Goal: Task Accomplishment & Management: Manage account settings

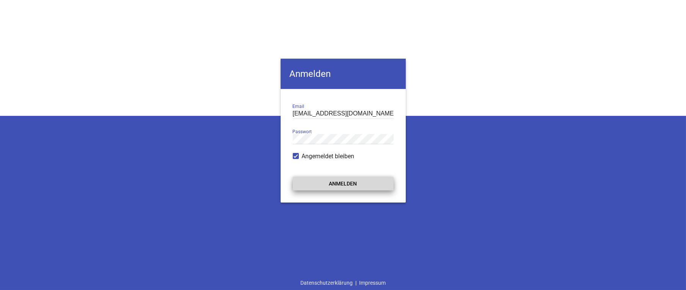
click at [344, 183] on button "Anmelden" at bounding box center [343, 184] width 101 height 14
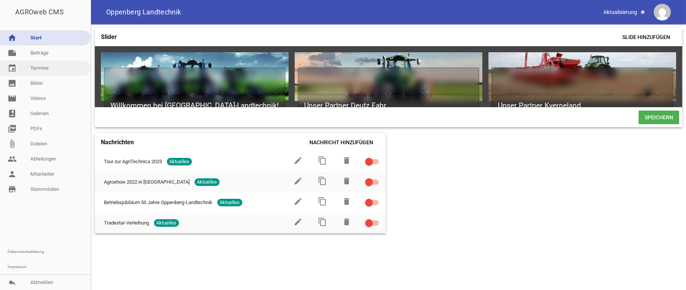
click at [42, 66] on link "event Termine" at bounding box center [45, 68] width 91 height 15
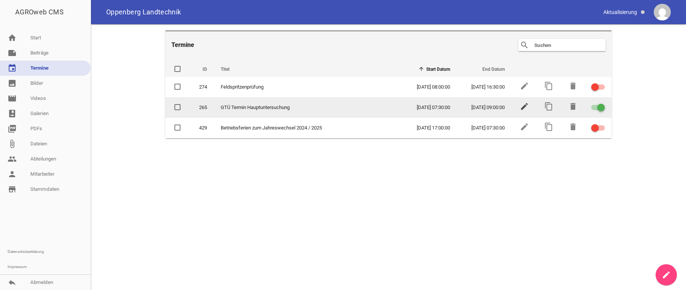
click at [527, 108] on icon "edit" at bounding box center [524, 106] width 9 height 9
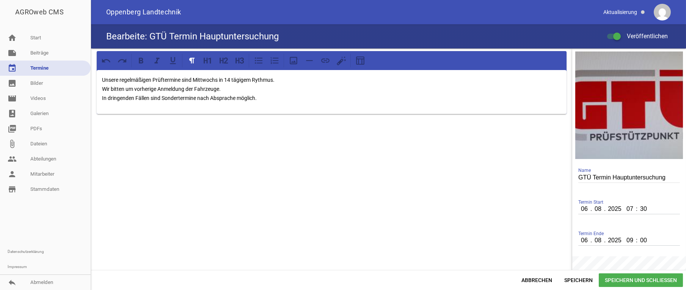
click at [581, 211] on input "06" at bounding box center [584, 209] width 13 height 10
type input "20"
click at [583, 244] on input "06" at bounding box center [584, 241] width 13 height 10
type input "20"
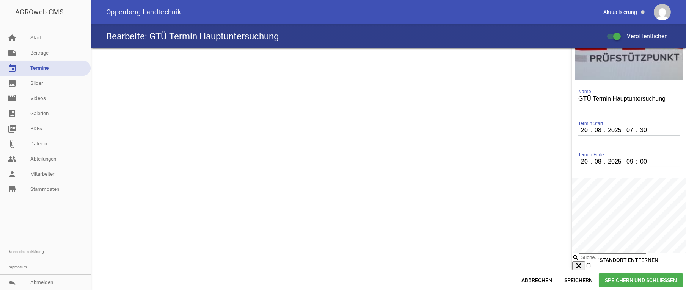
click at [645, 280] on span "Speichern und Schließen" at bounding box center [640, 281] width 84 height 14
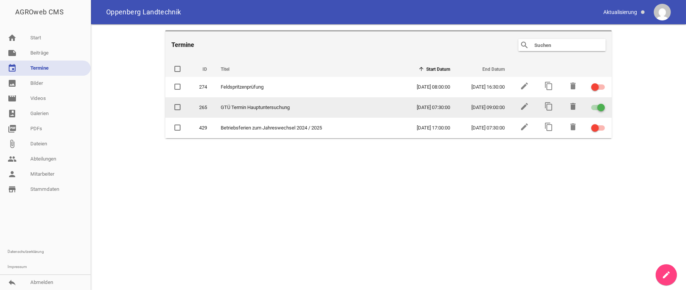
click at [179, 107] on span at bounding box center [177, 107] width 5 height 5
click at [183, 103] on input "checkbox" at bounding box center [183, 103] width 0 height 0
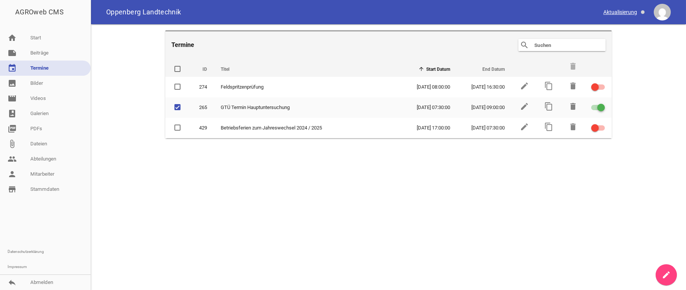
click at [618, 12] on span at bounding box center [624, 12] width 48 height 13
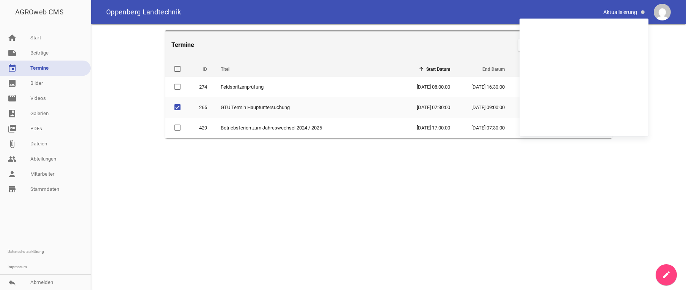
click at [413, 14] on div "Oppenberg Landtechnik" at bounding box center [388, 12] width 595 height 24
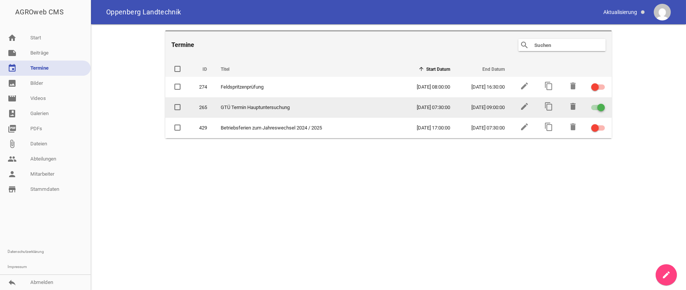
click at [175, 97] on td at bounding box center [177, 107] width 24 height 20
click at [599, 105] on div at bounding box center [601, 108] width 8 height 8
click at [602, 103] on input "checkbox" at bounding box center [602, 103] width 0 height 0
click at [597, 107] on div at bounding box center [595, 108] width 8 height 8
click at [602, 103] on input "checkbox" at bounding box center [602, 103] width 0 height 0
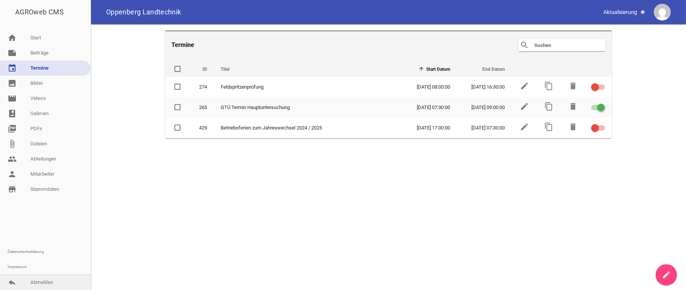
click at [46, 282] on link "reply Abmelden" at bounding box center [45, 282] width 91 height 15
